Goal: Information Seeking & Learning: Learn about a topic

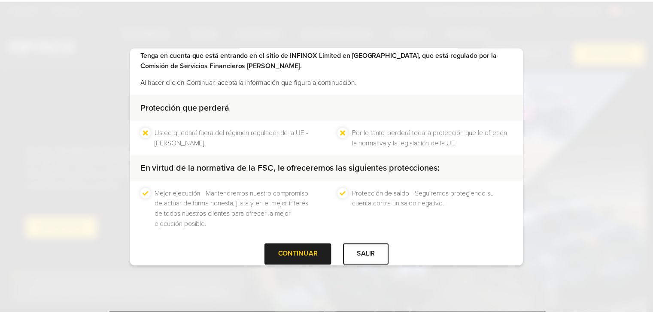
scroll to position [55, 0]
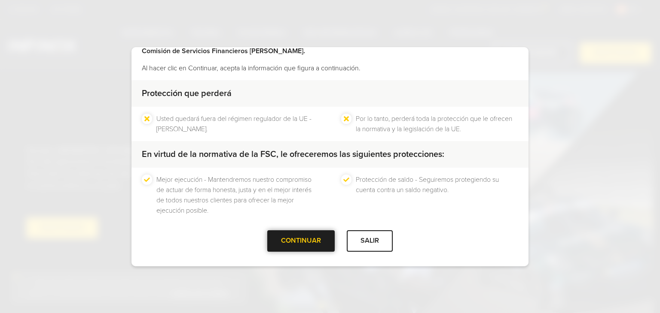
click at [301, 241] on div at bounding box center [301, 241] width 0 height 0
click at [315, 236] on div "CONTINUAR" at bounding box center [300, 241] width 67 height 21
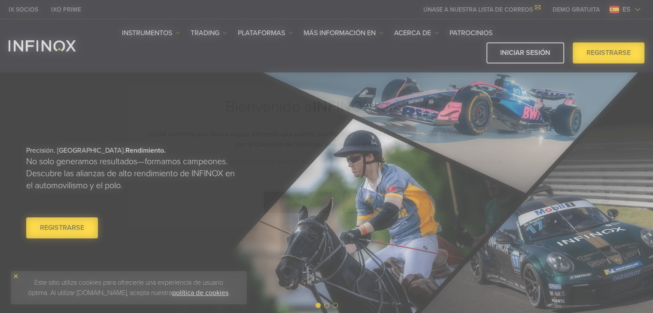
scroll to position [0, 0]
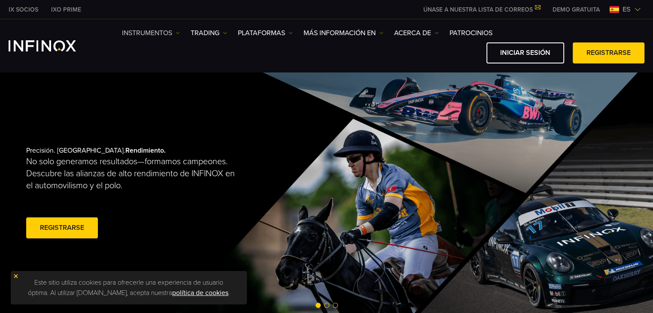
click at [179, 33] on img at bounding box center [178, 33] width 4 height 4
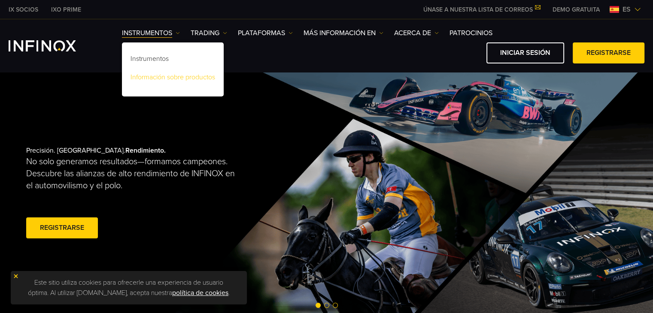
click at [154, 71] on link "Información sobre productos" at bounding box center [173, 79] width 102 height 18
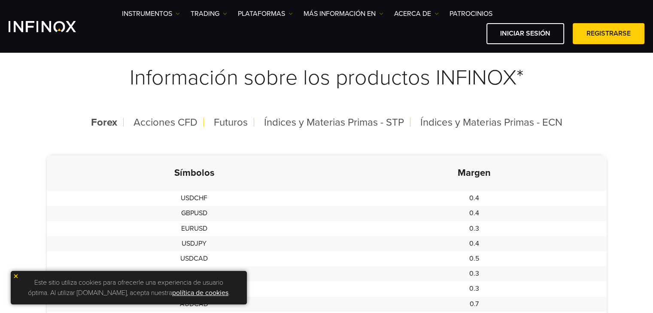
scroll to position [195, 0]
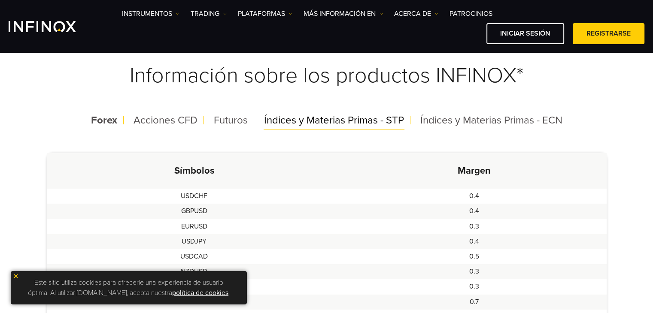
click at [292, 122] on span "Índices y Materias Primas - STP" at bounding box center [334, 120] width 140 height 12
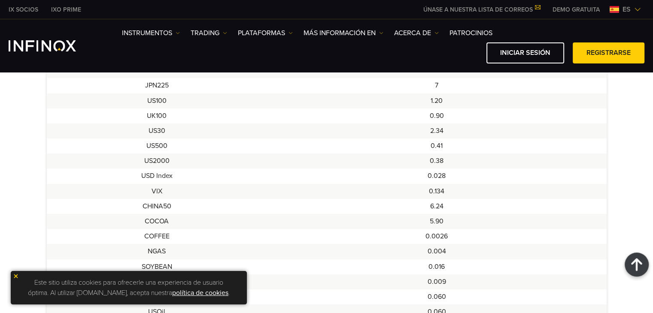
scroll to position [0, 0]
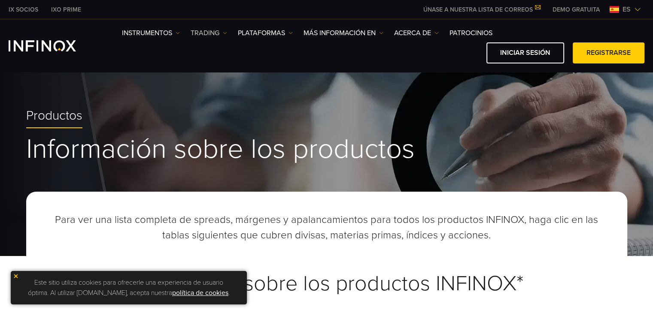
click at [215, 33] on link "TRADING" at bounding box center [209, 33] width 36 height 10
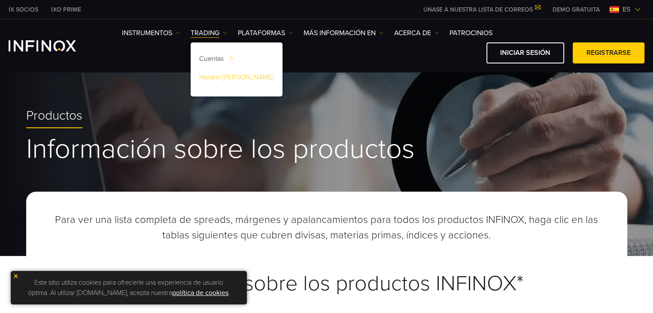
click at [230, 78] on link "Horario [PERSON_NAME]" at bounding box center [237, 79] width 92 height 18
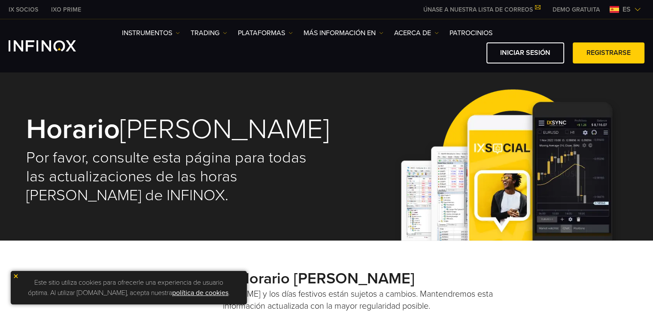
click at [653, 97] on div "Horario de mercado Por favor, consulte esta página para todas las actualizacion…" at bounding box center [326, 156] width 653 height 169
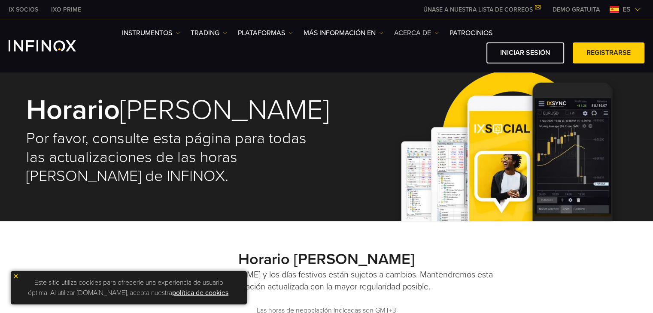
click at [401, 35] on link "ACERCA DE" at bounding box center [416, 33] width 45 height 10
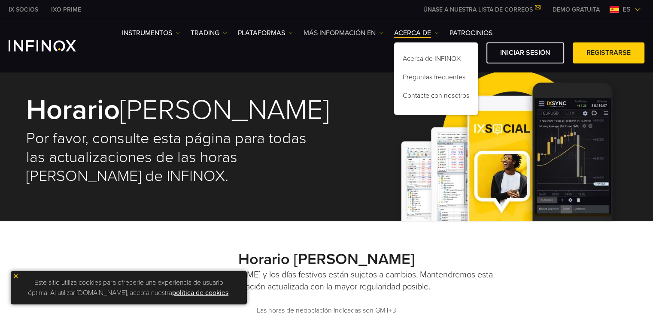
click at [352, 37] on link "Más información en" at bounding box center [344, 33] width 80 height 10
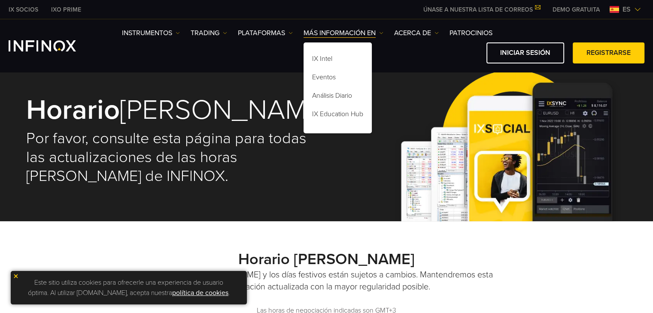
click at [275, 39] on div "Instrumentos Instrumentos Información sobre productos TRADING Cuentas DEMO" at bounding box center [383, 46] width 523 height 36
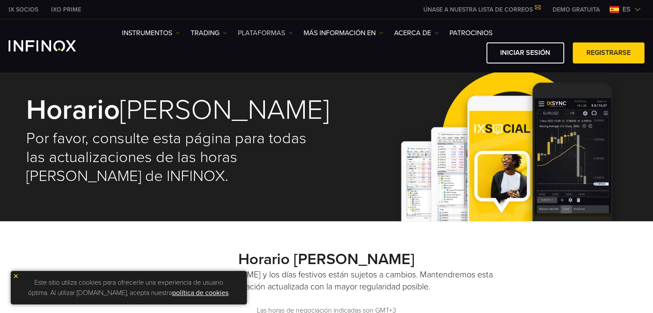
click at [268, 33] on link "PLATAFORMAS" at bounding box center [265, 33] width 55 height 10
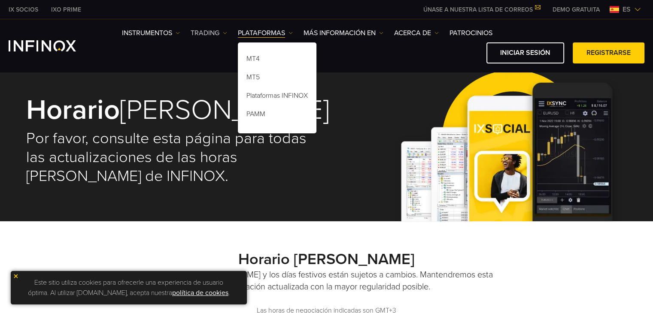
click at [211, 29] on link "TRADING" at bounding box center [209, 33] width 36 height 10
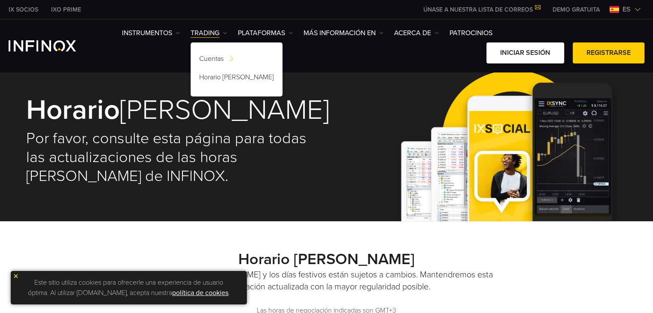
click at [523, 53] on link "Iniciar sesión" at bounding box center [525, 53] width 78 height 21
